Goal: Task Accomplishment & Management: Use online tool/utility

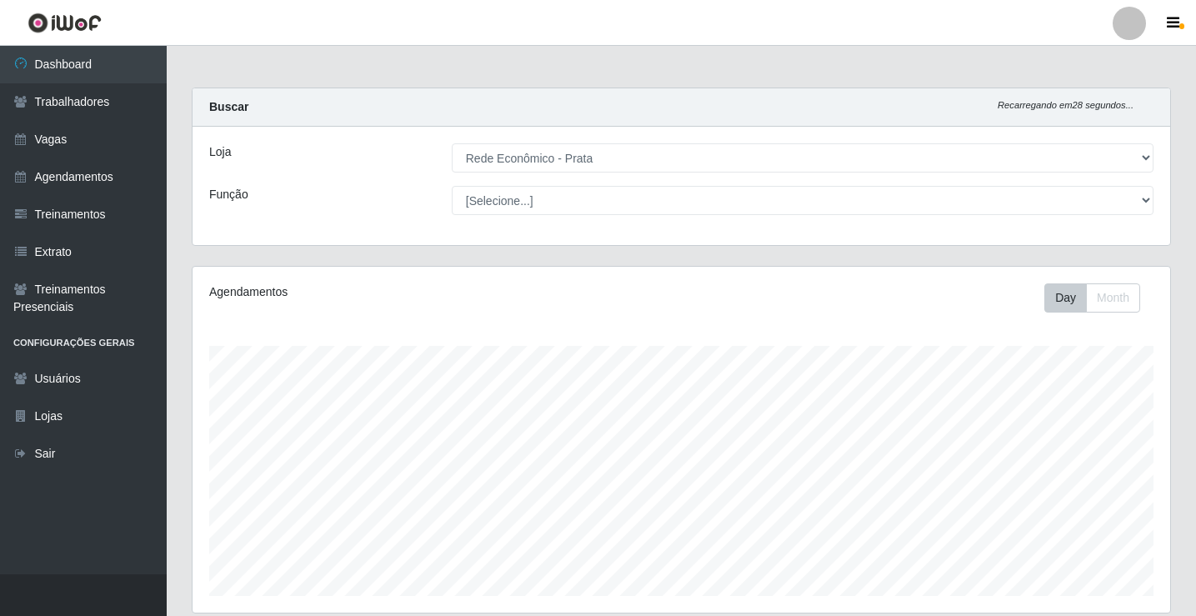
select select "192"
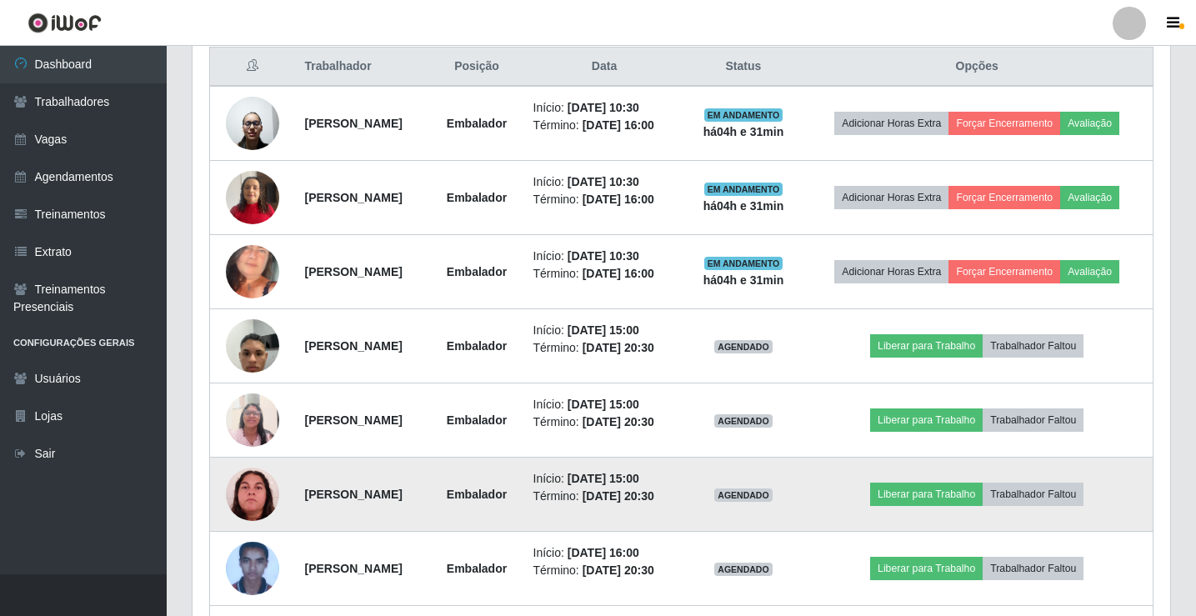
scroll to position [694, 0]
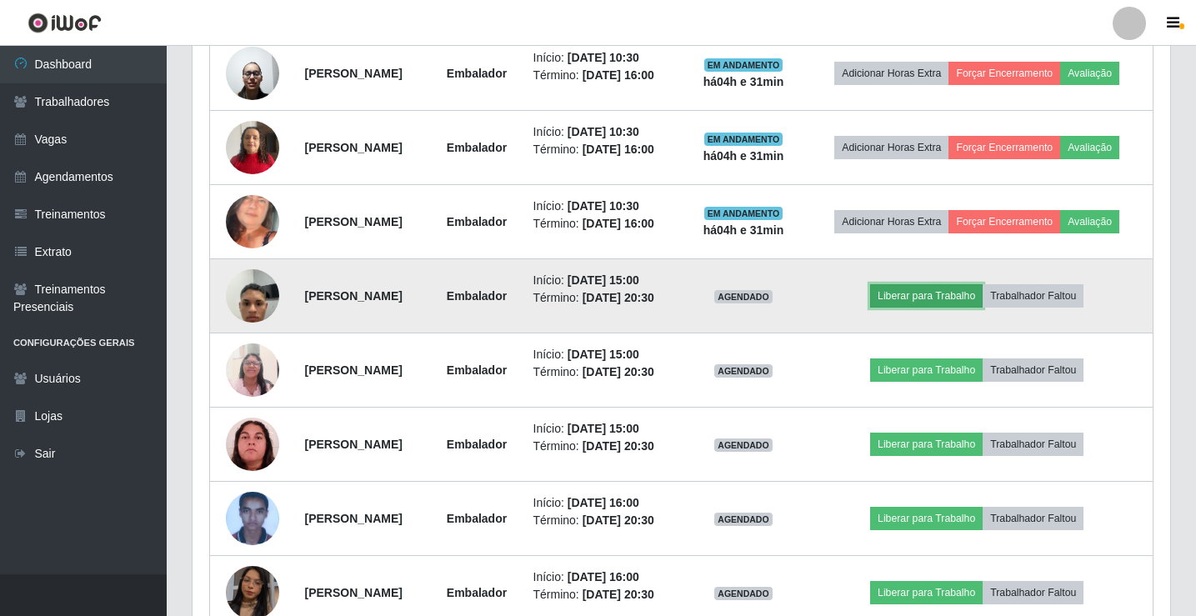
click at [957, 296] on button "Liberar para Trabalho" at bounding box center [926, 295] width 113 height 23
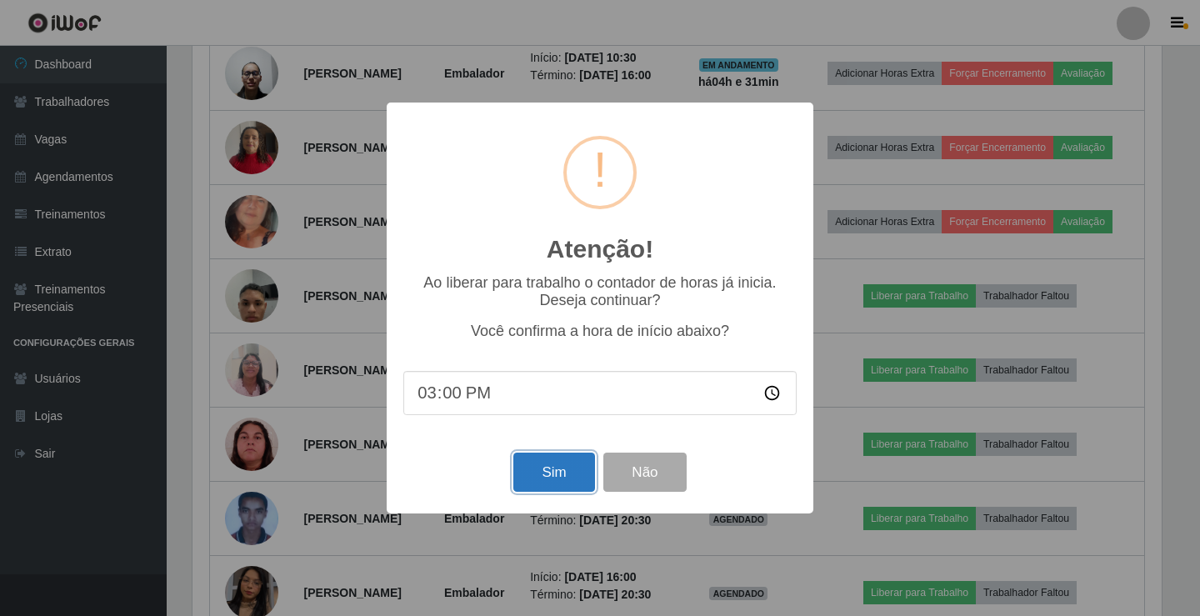
click at [533, 475] on button "Sim" at bounding box center [553, 472] width 81 height 39
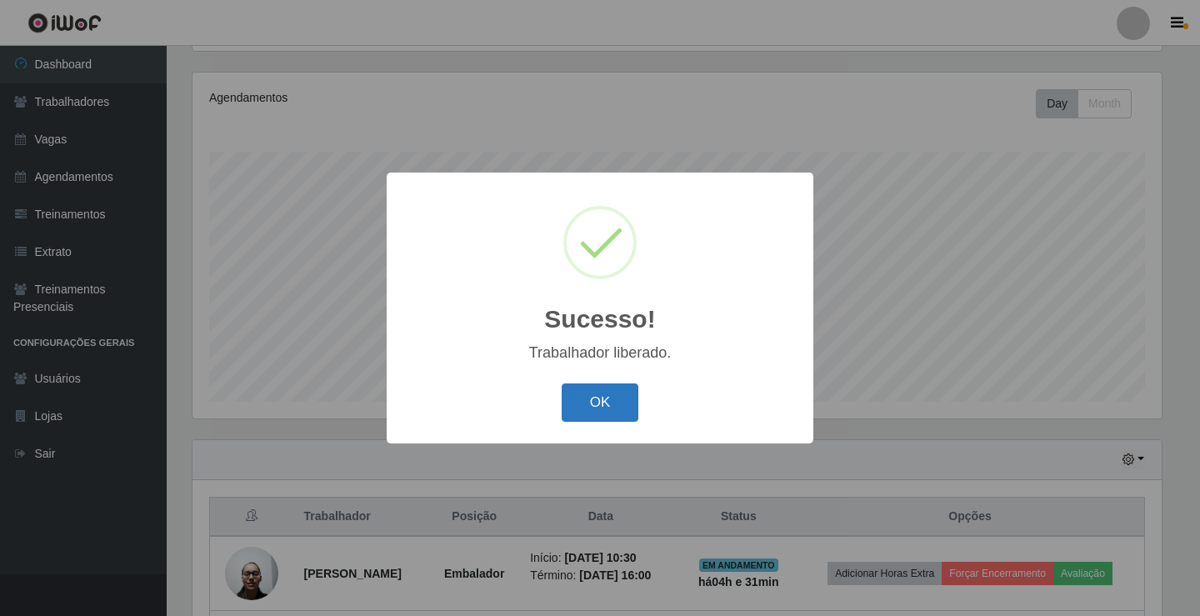
click at [627, 394] on button "OK" at bounding box center [601, 402] width 78 height 39
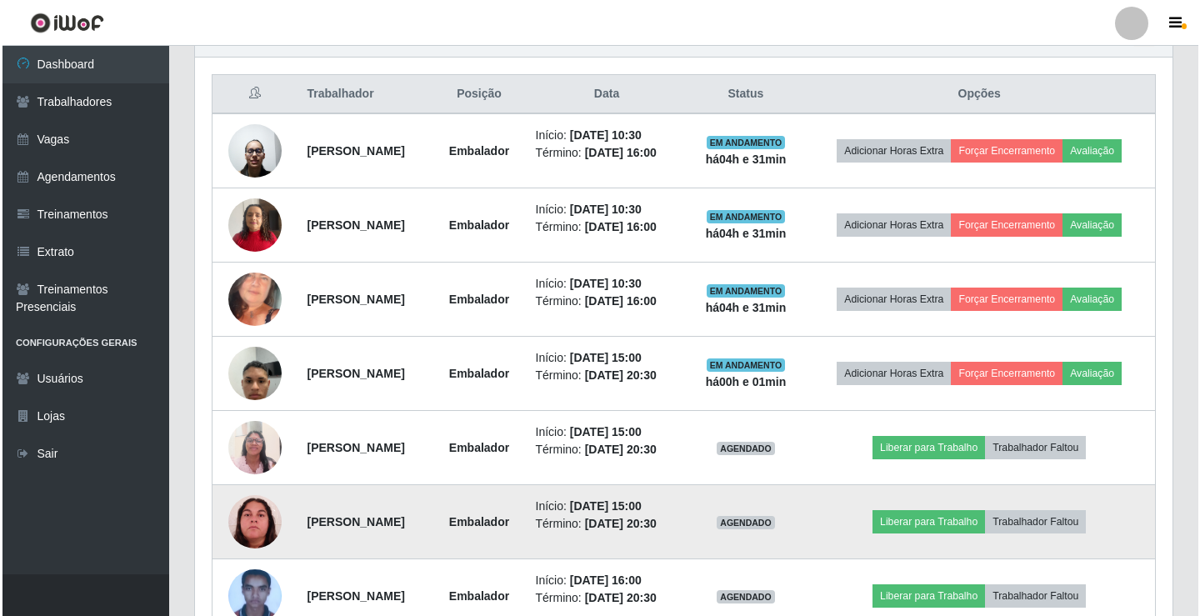
scroll to position [621, 0]
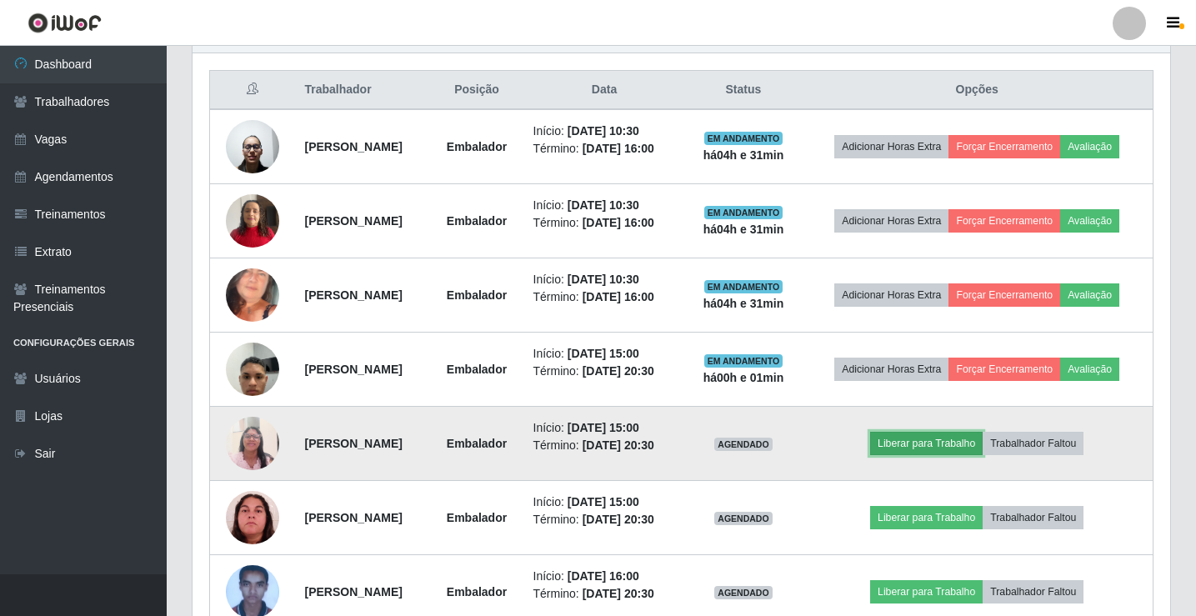
click at [941, 441] on button "Liberar para Trabalho" at bounding box center [926, 443] width 113 height 23
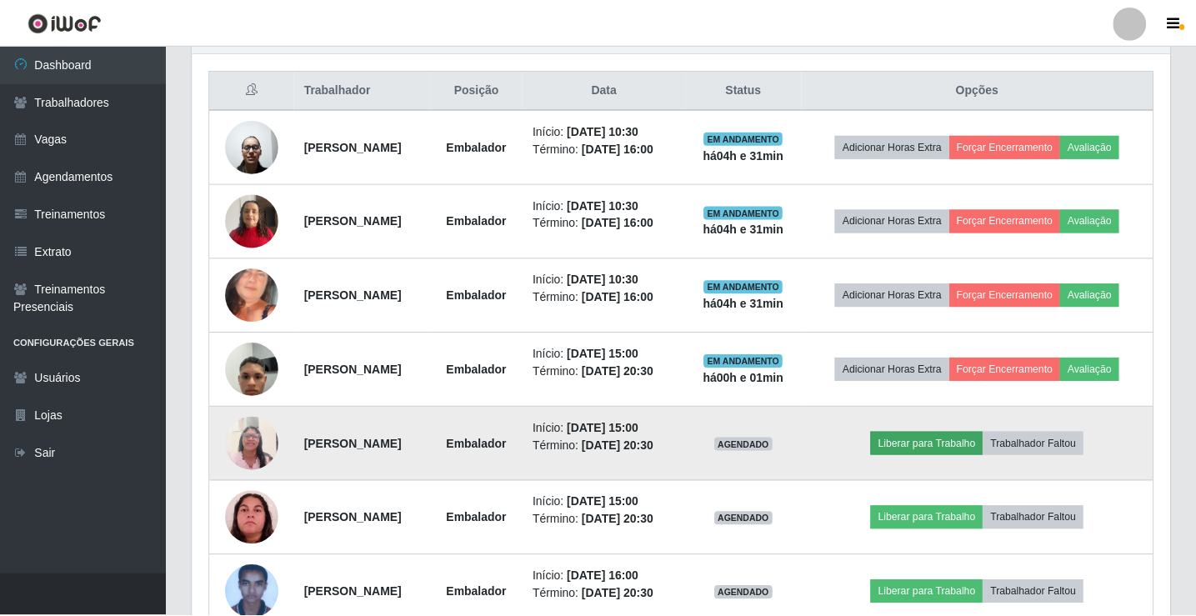
scroll to position [346, 969]
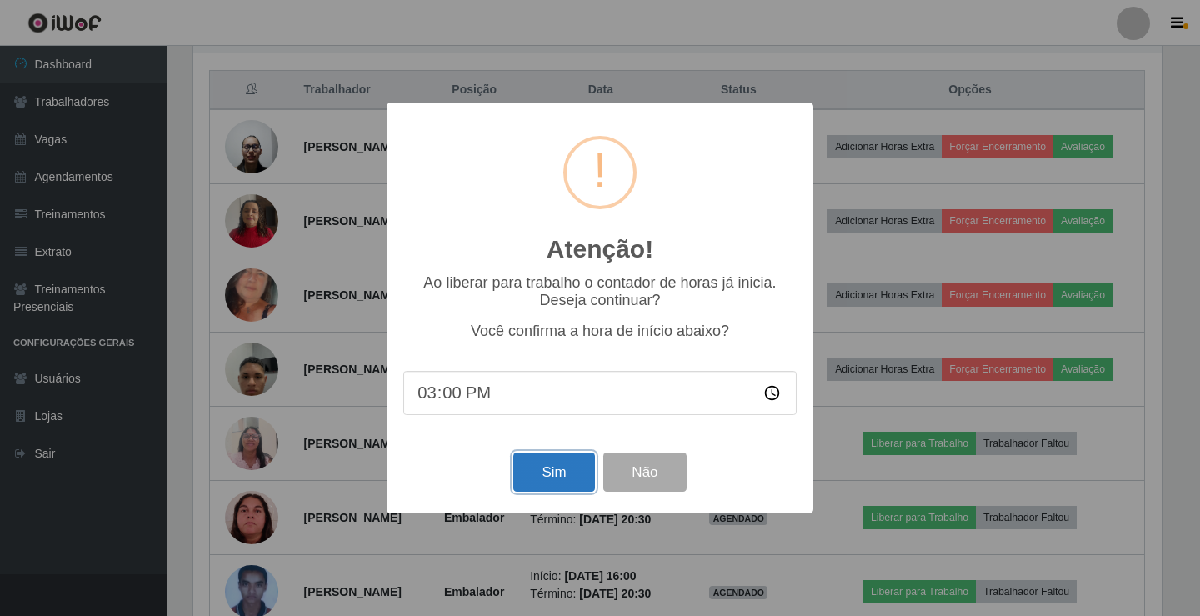
click at [539, 466] on button "Sim" at bounding box center [553, 472] width 81 height 39
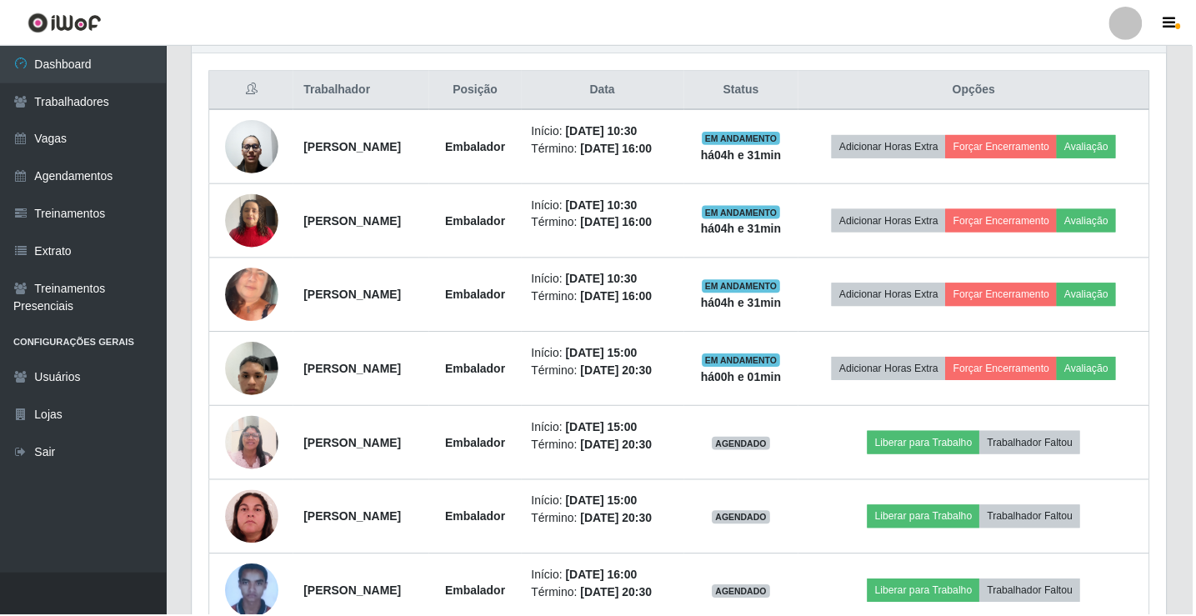
scroll to position [194, 0]
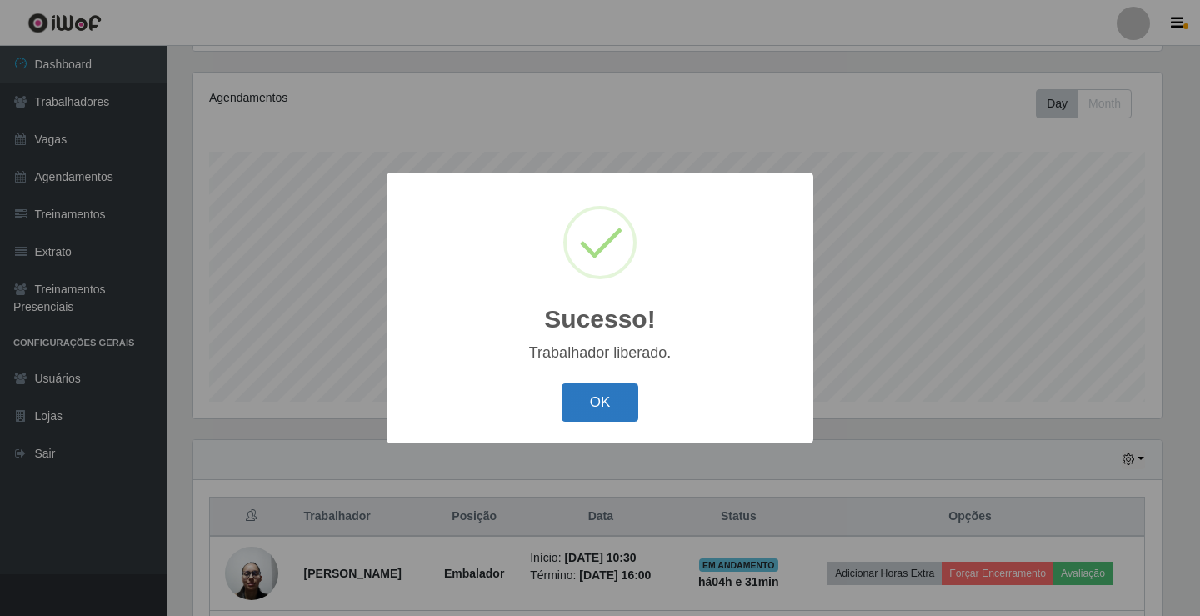
click at [584, 400] on button "OK" at bounding box center [601, 402] width 78 height 39
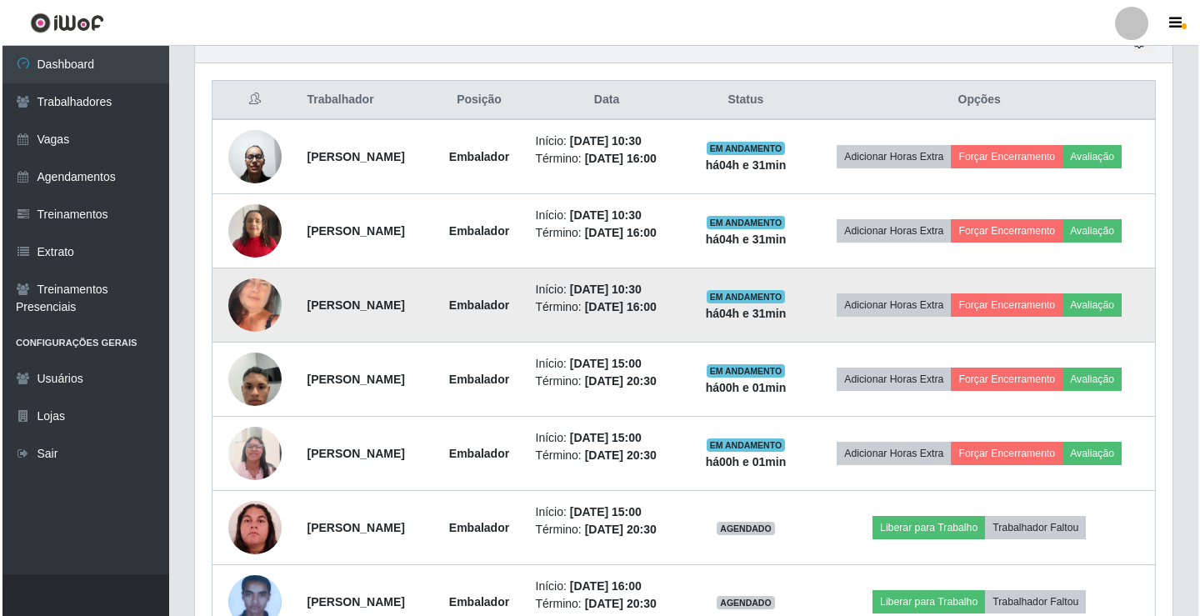
scroll to position [694, 0]
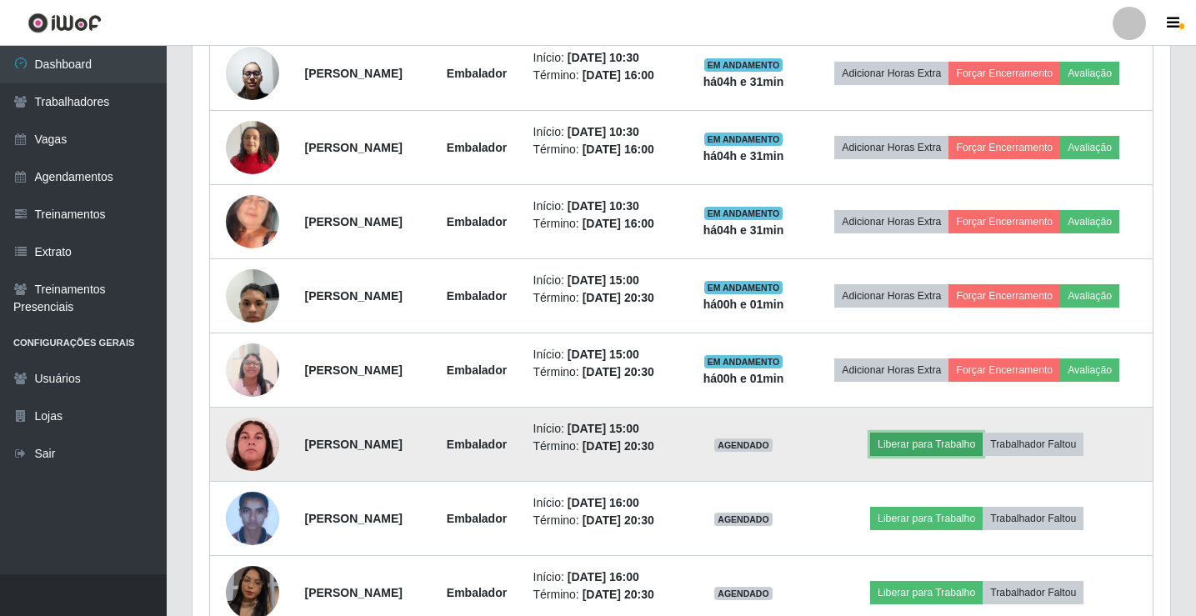
click at [974, 439] on button "Liberar para Trabalho" at bounding box center [926, 444] width 113 height 23
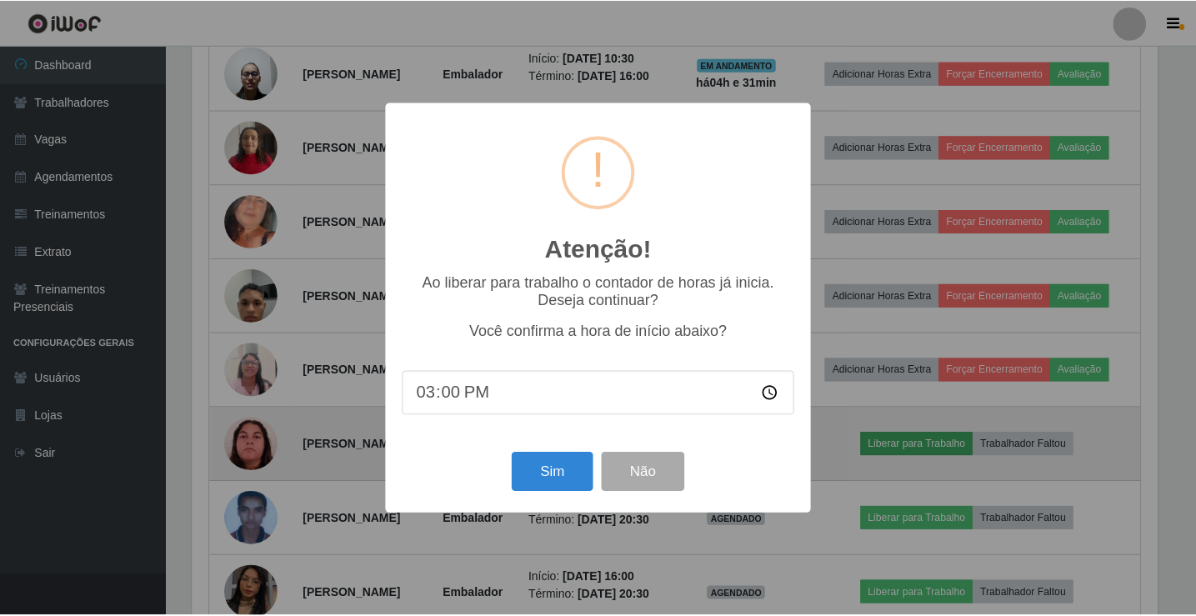
scroll to position [346, 969]
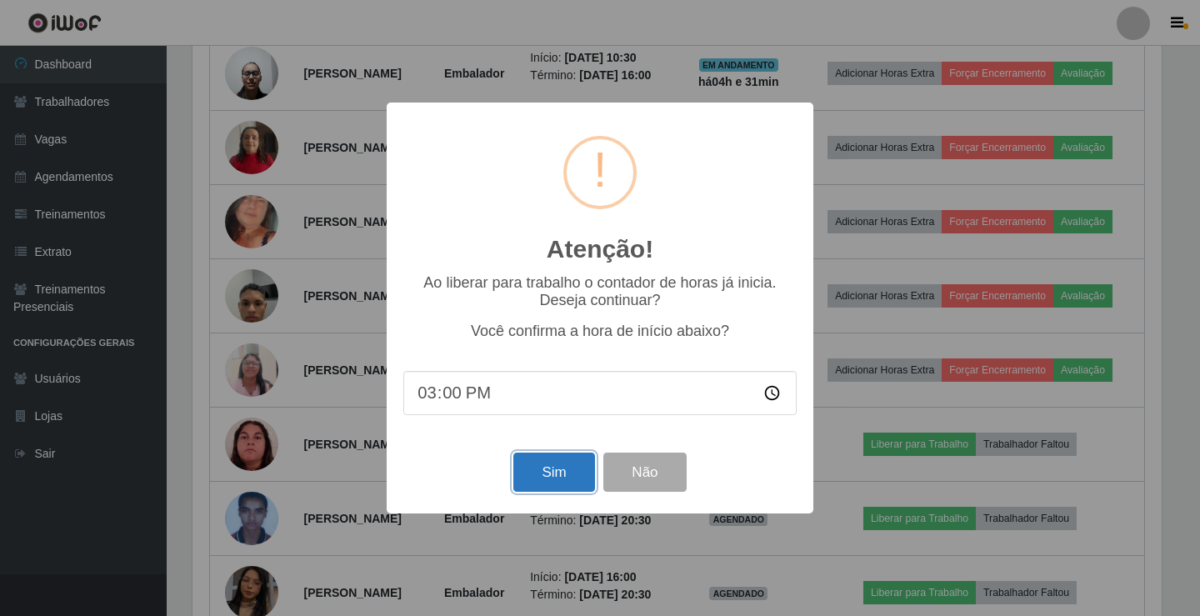
click at [541, 465] on button "Sim" at bounding box center [553, 472] width 81 height 39
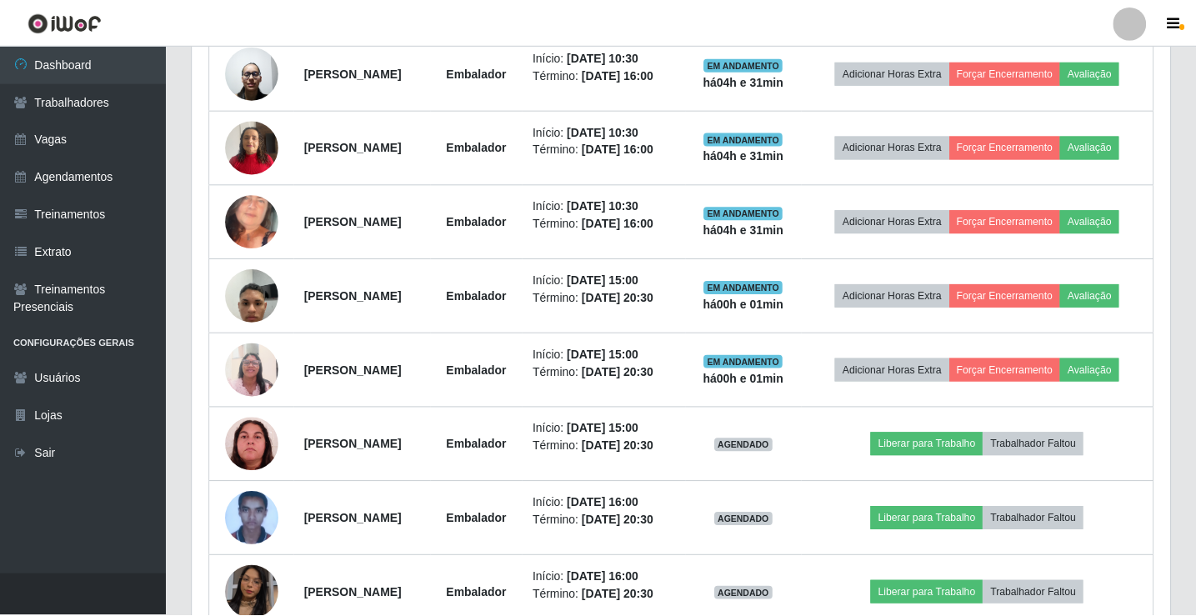
scroll to position [0, 0]
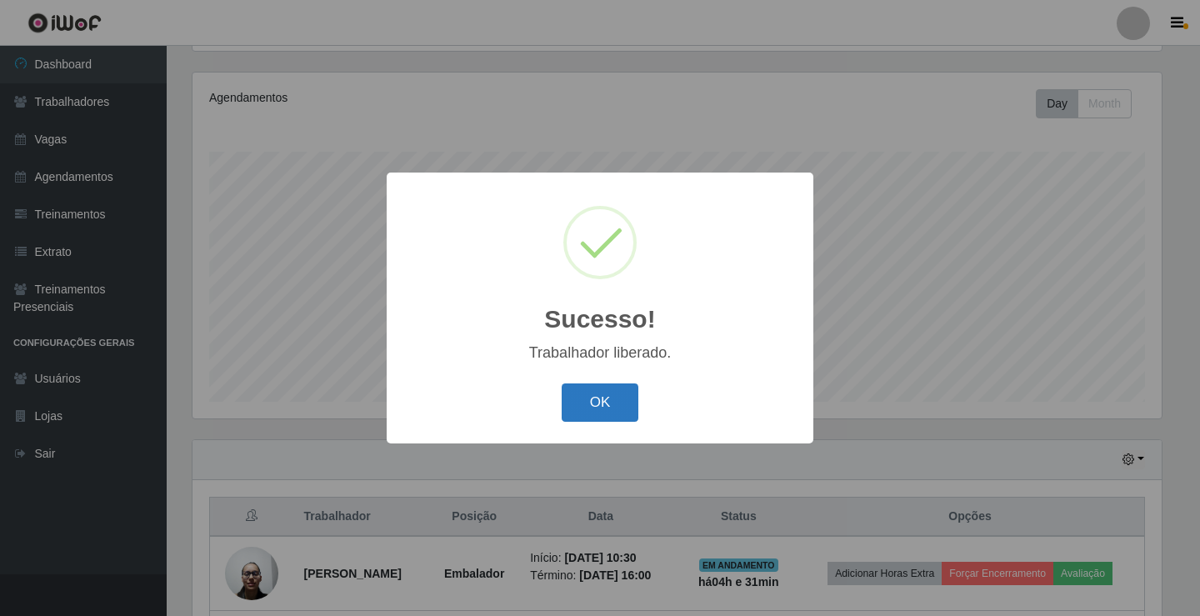
click at [573, 408] on button "OK" at bounding box center [601, 402] width 78 height 39
